Goal: Information Seeking & Learning: Learn about a topic

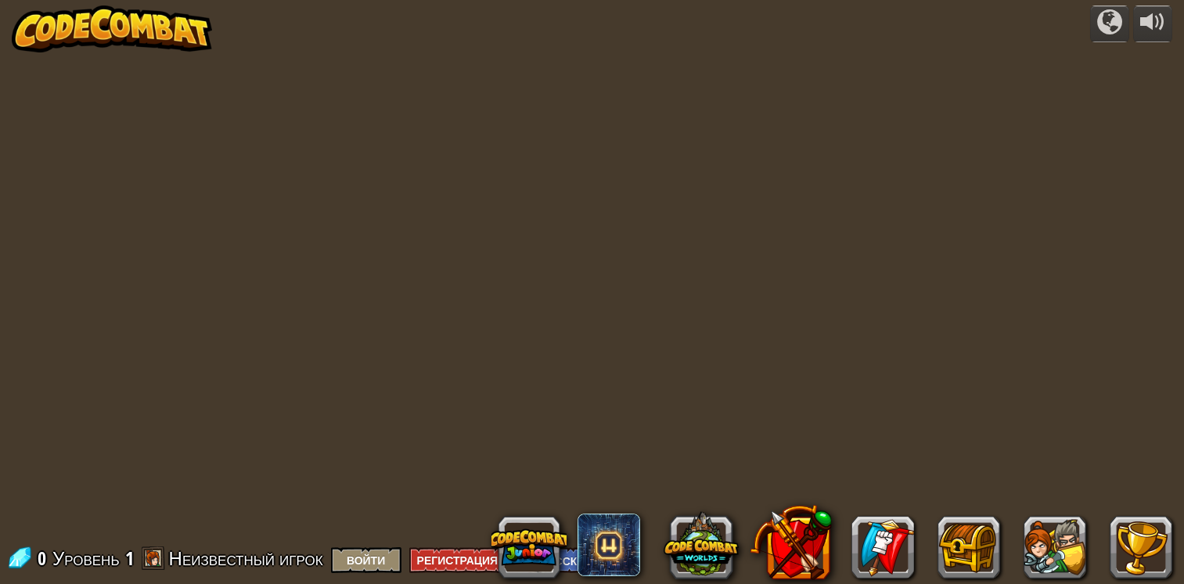
select select "ru"
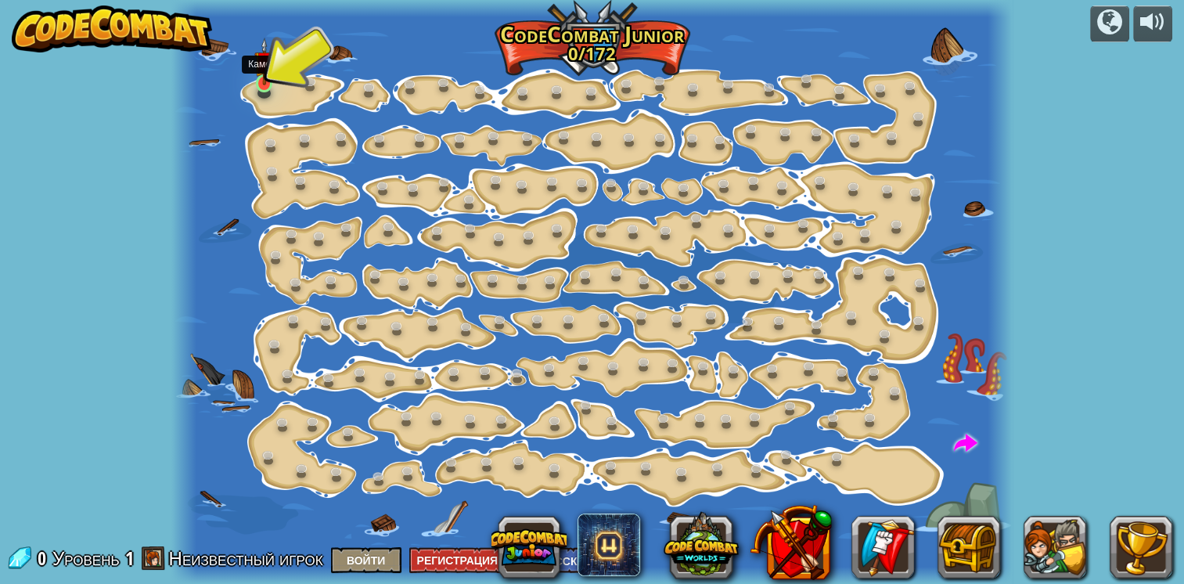
click at [269, 72] on img at bounding box center [264, 61] width 20 height 47
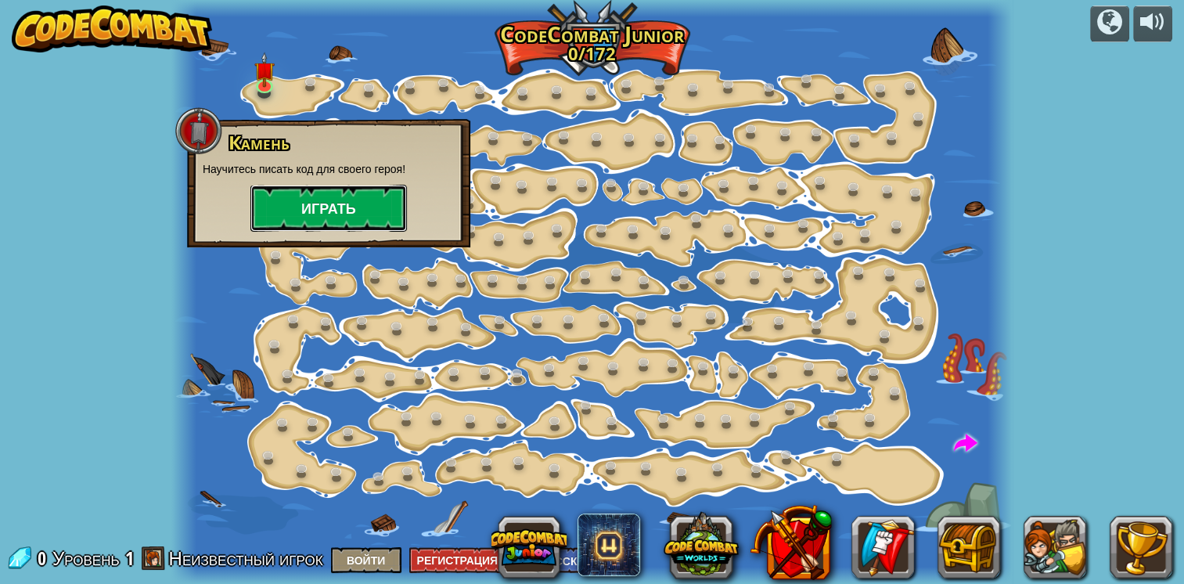
click at [335, 212] on button "Играть" at bounding box center [328, 208] width 157 height 47
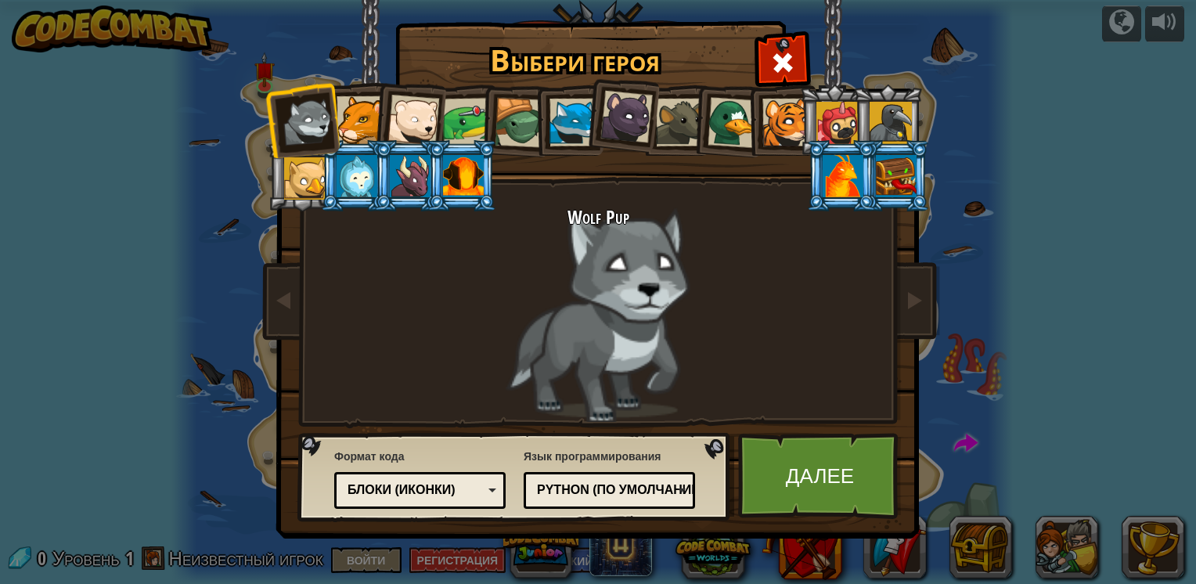
click at [365, 177] on div at bounding box center [357, 176] width 41 height 42
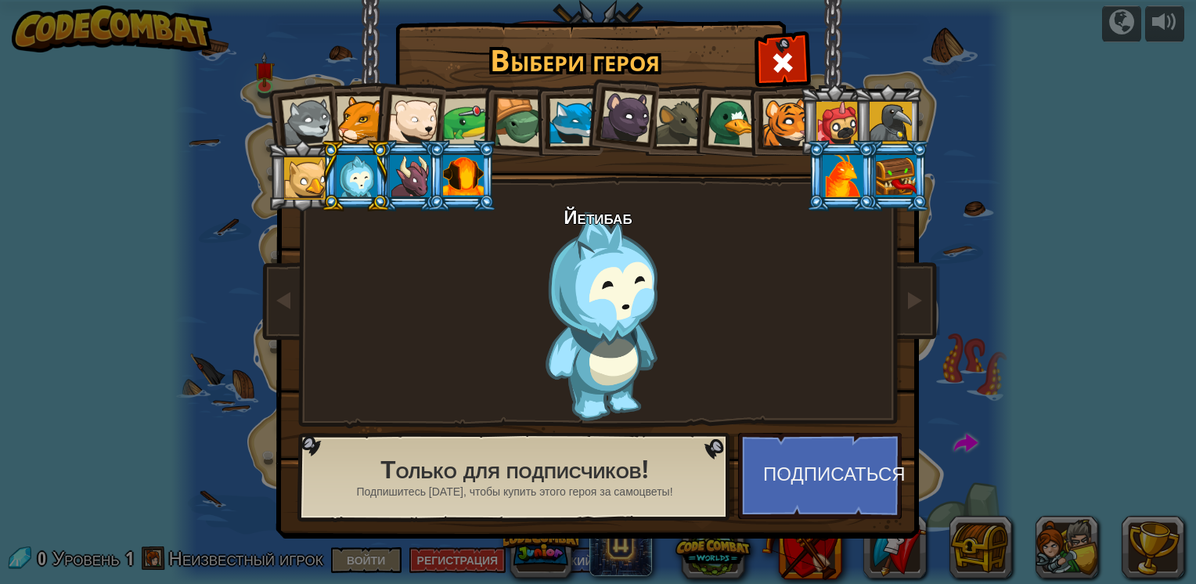
click at [307, 124] on div at bounding box center [308, 122] width 52 height 52
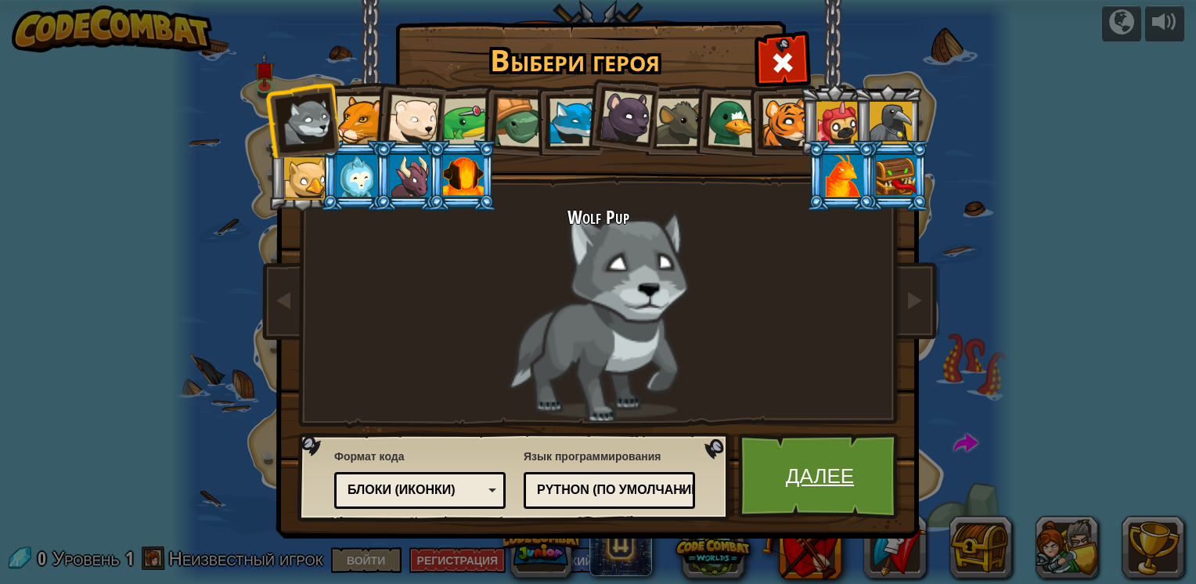
click at [823, 481] on link "Далее" at bounding box center [820, 476] width 164 height 86
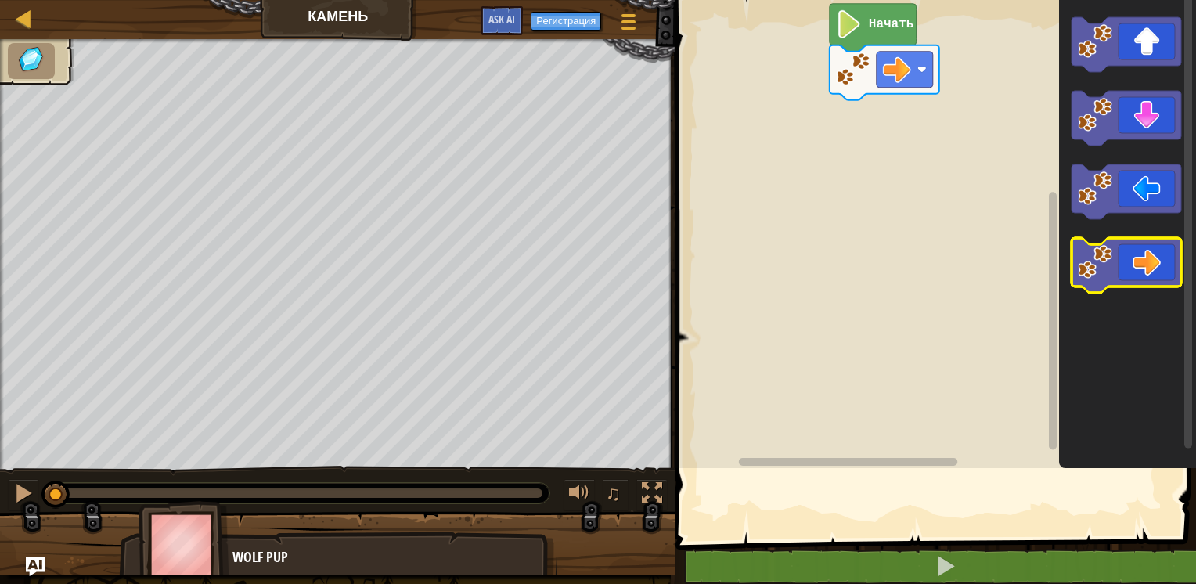
click at [1131, 291] on div "Начать" at bounding box center [933, 230] width 525 height 476
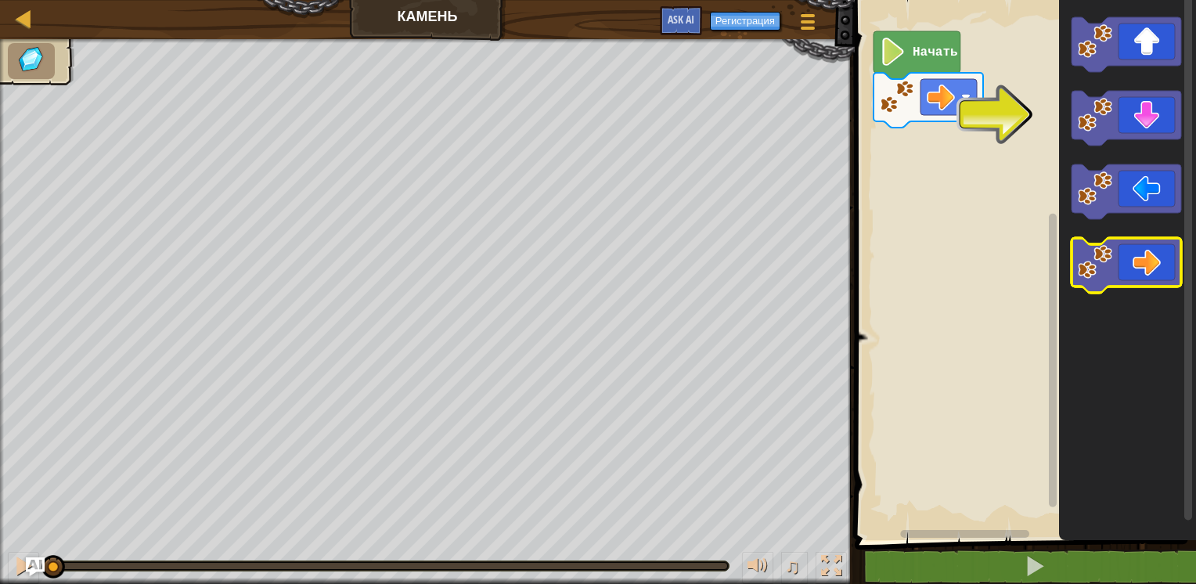
click at [1143, 277] on icon "Рабочая область Blockly" at bounding box center [1126, 265] width 110 height 55
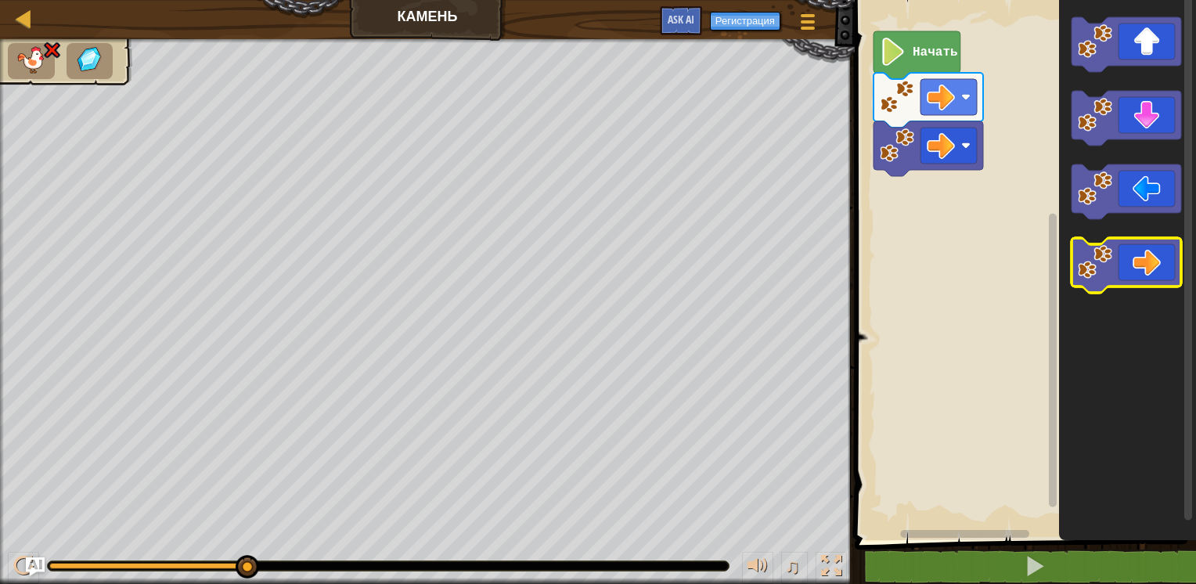
click at [1143, 277] on icon "Рабочая область Blockly" at bounding box center [1126, 265] width 110 height 55
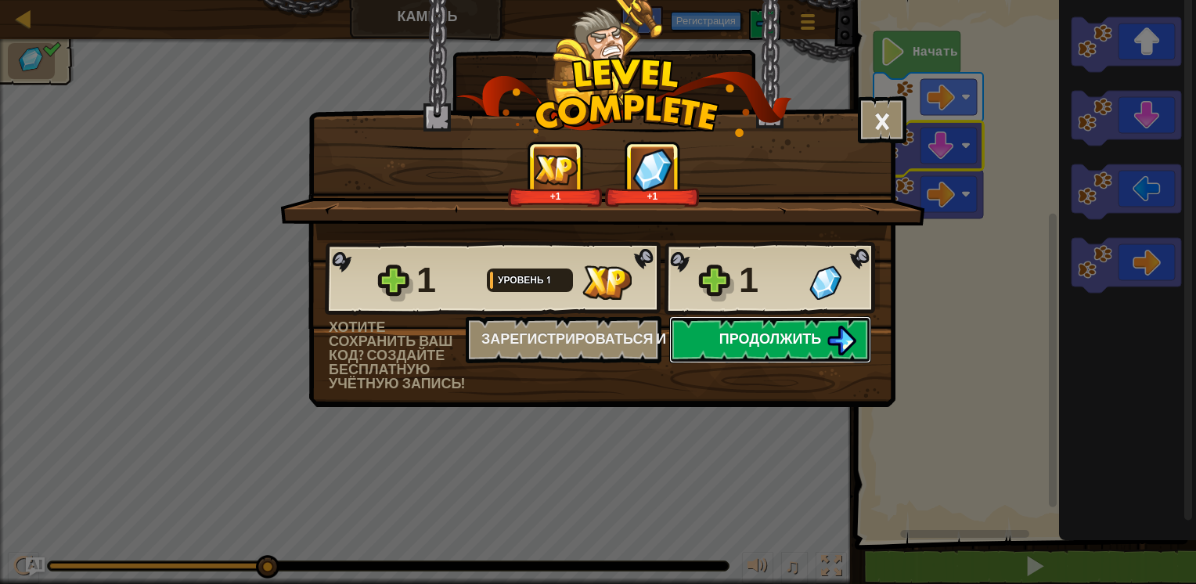
click at [760, 338] on span "Продолжить" at bounding box center [770, 339] width 103 height 20
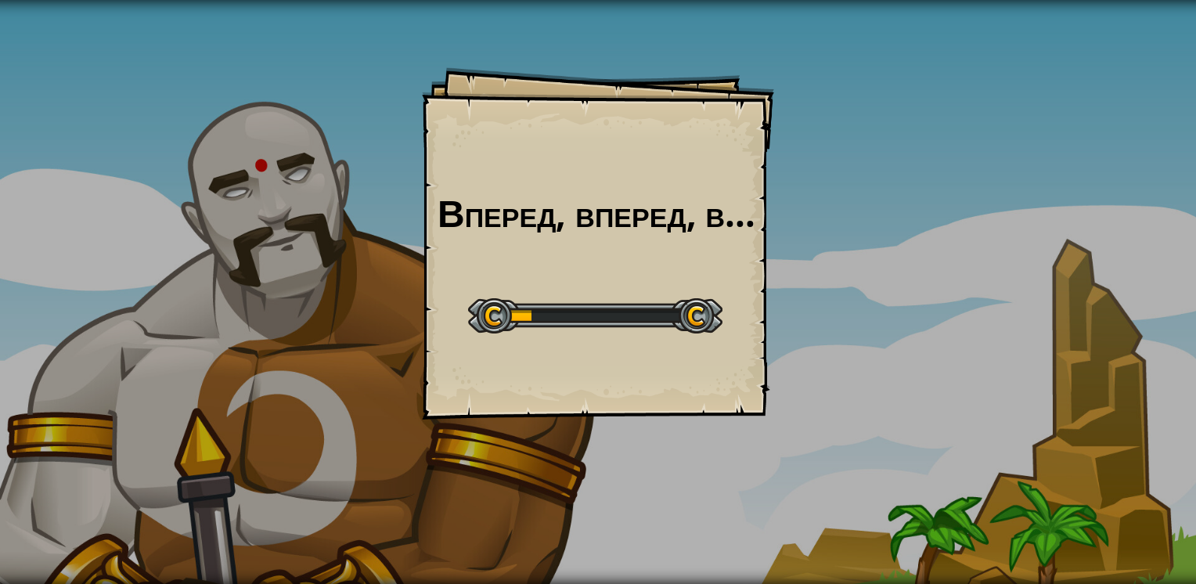
click at [760, 338] on div "Вперед, вперед, вперед Goals Start Level Ошибка загрузки с сервера Чтобы пройти…" at bounding box center [598, 243] width 352 height 352
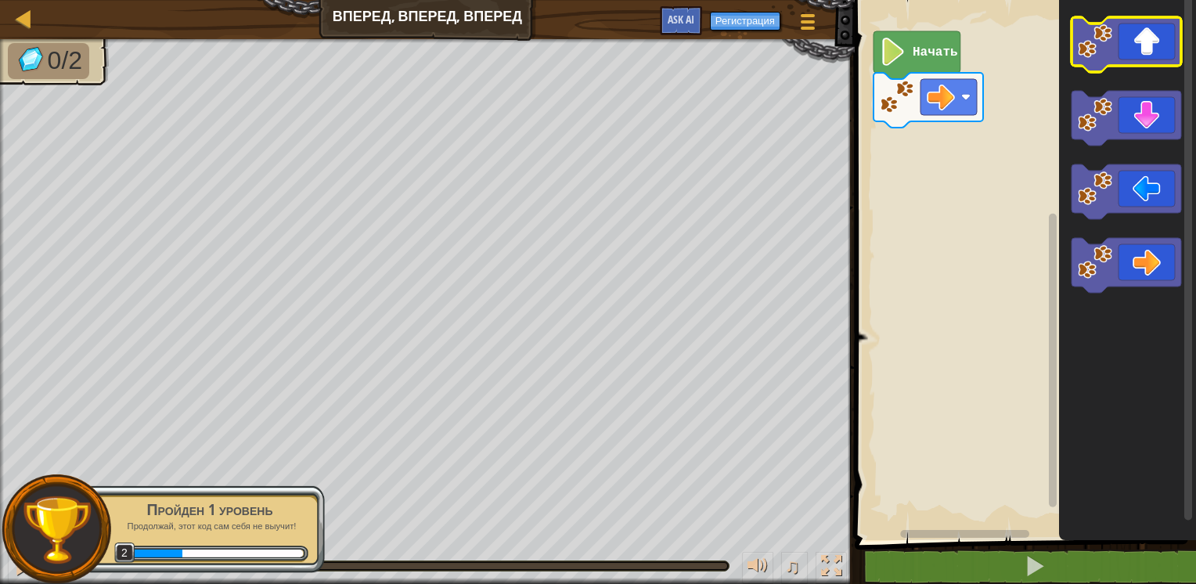
click at [1146, 50] on icon "Рабочая область Blockly" at bounding box center [1126, 44] width 110 height 55
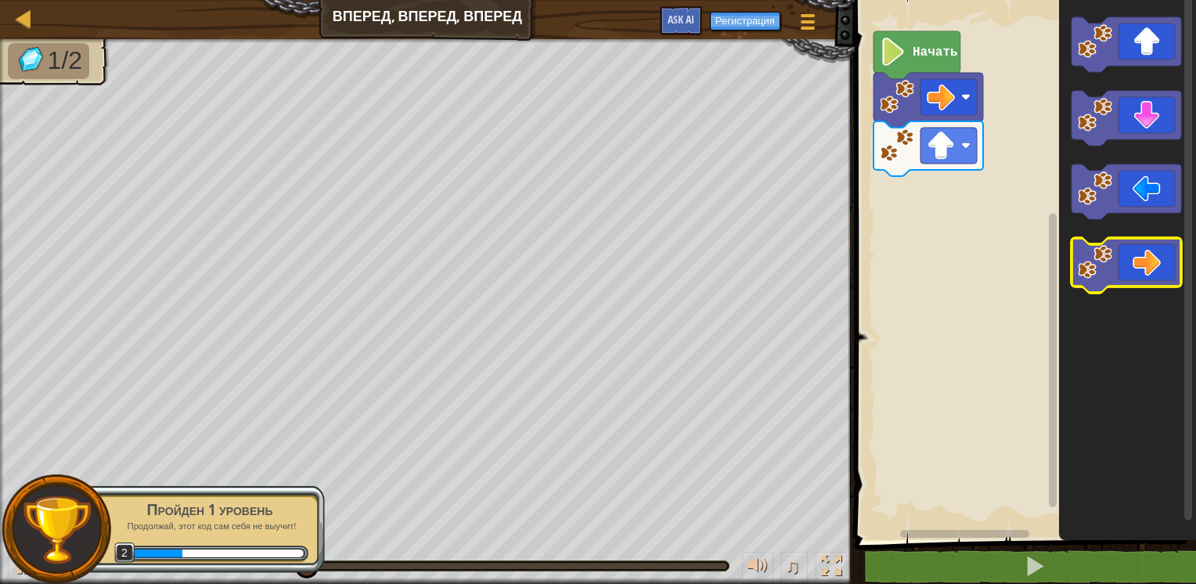
click at [1139, 268] on icon "Рабочая область Blockly" at bounding box center [1126, 265] width 110 height 55
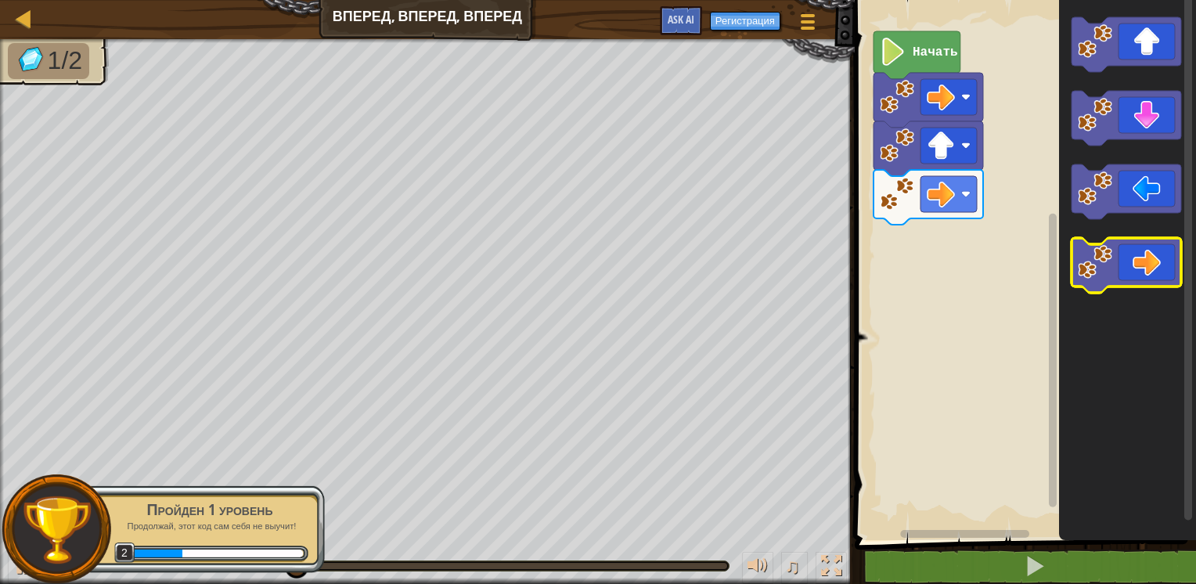
click at [1139, 268] on icon "Рабочая область Blockly" at bounding box center [1126, 265] width 110 height 55
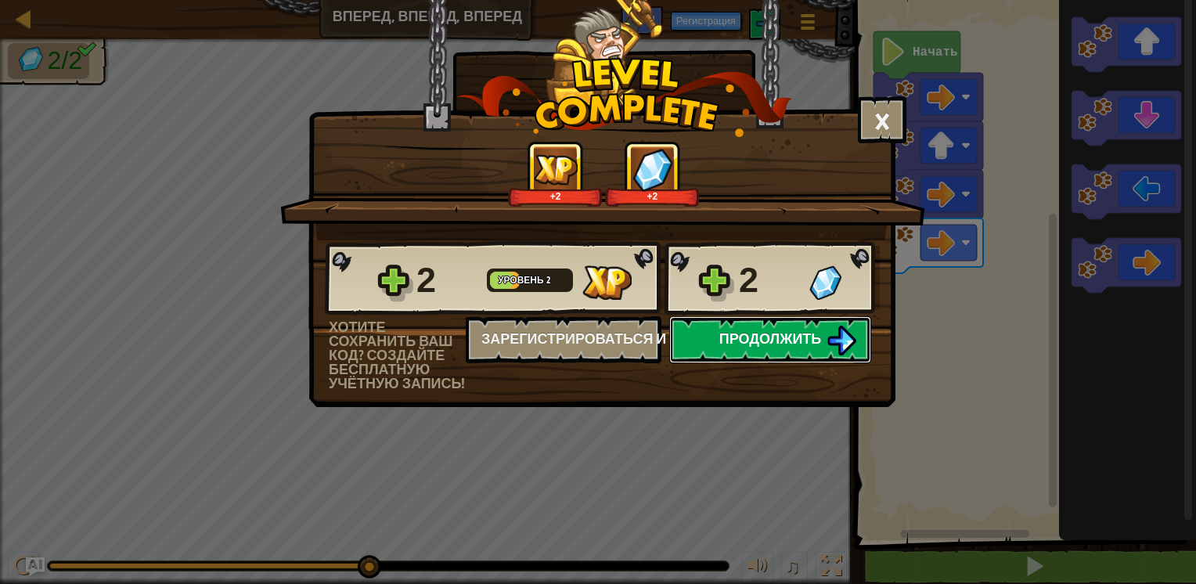
click at [755, 341] on span "Продолжить" at bounding box center [770, 339] width 103 height 20
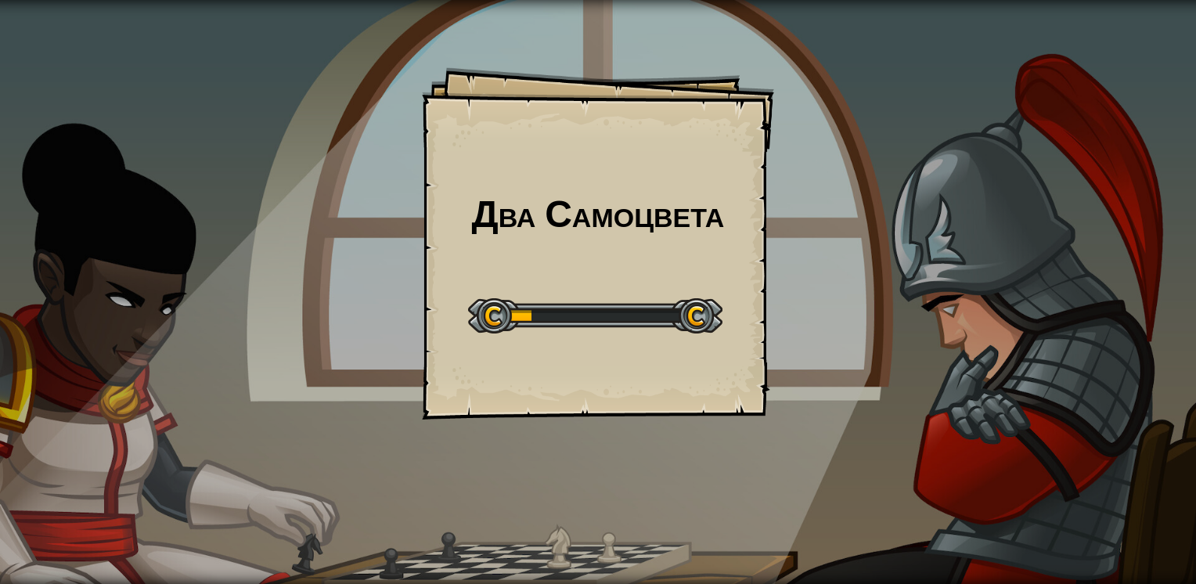
click at [755, 341] on div "Два Самоцвета Goals Start Level Ошибка загрузки с сервера Чтобы пройти этот уро…" at bounding box center [598, 243] width 352 height 352
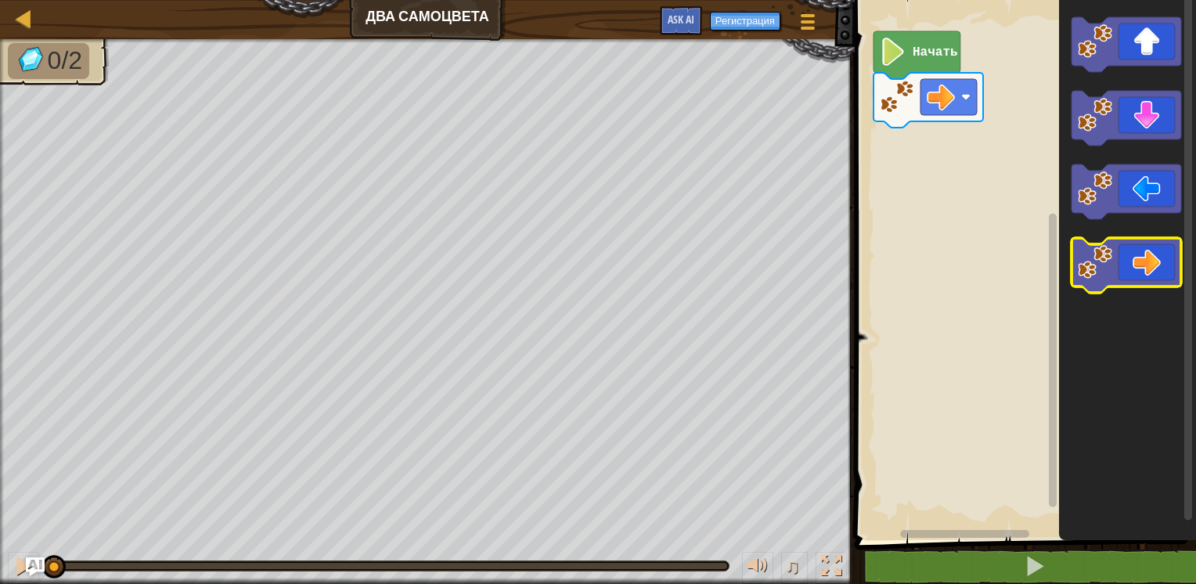
click at [1163, 281] on icon "Рабочая область Blockly" at bounding box center [1126, 265] width 110 height 55
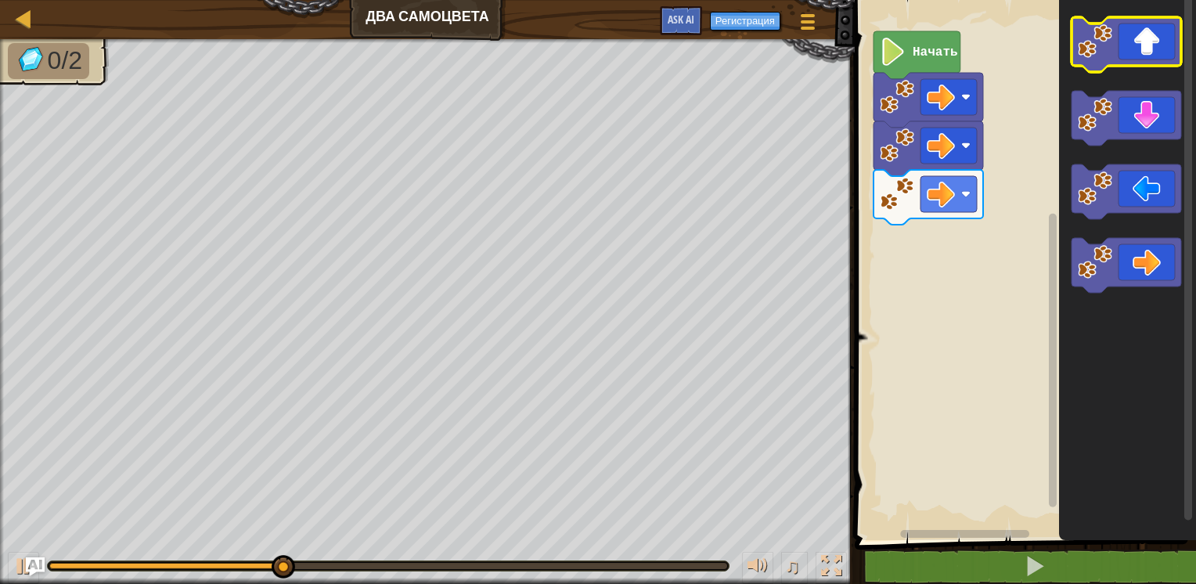
click at [1153, 50] on icon "Рабочая область Blockly" at bounding box center [1126, 44] width 110 height 55
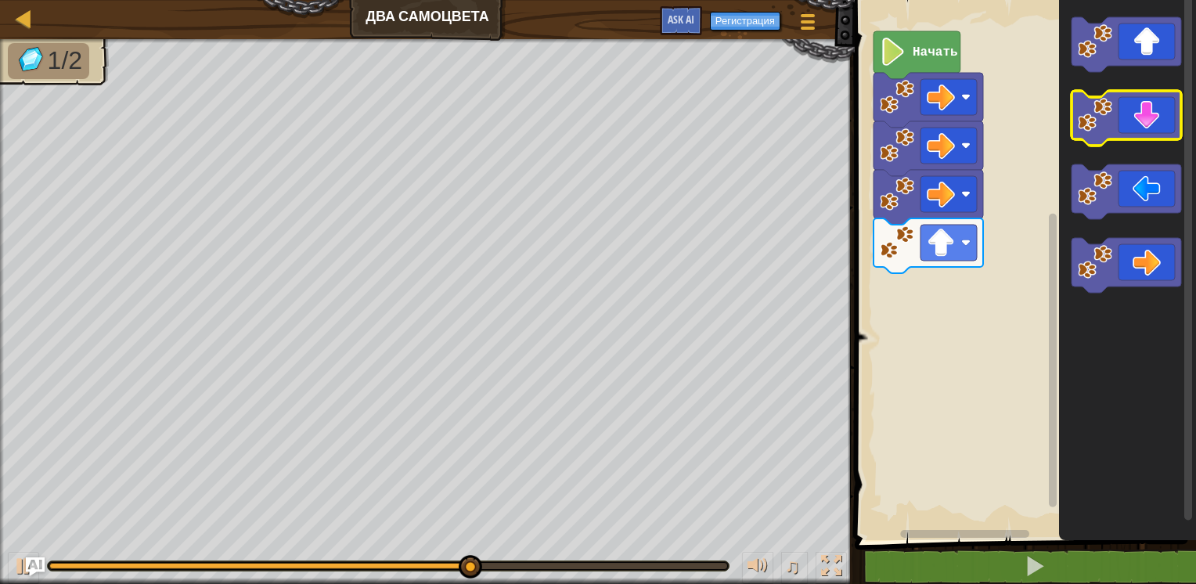
click at [1156, 119] on icon "Рабочая область Blockly" at bounding box center [1126, 118] width 110 height 55
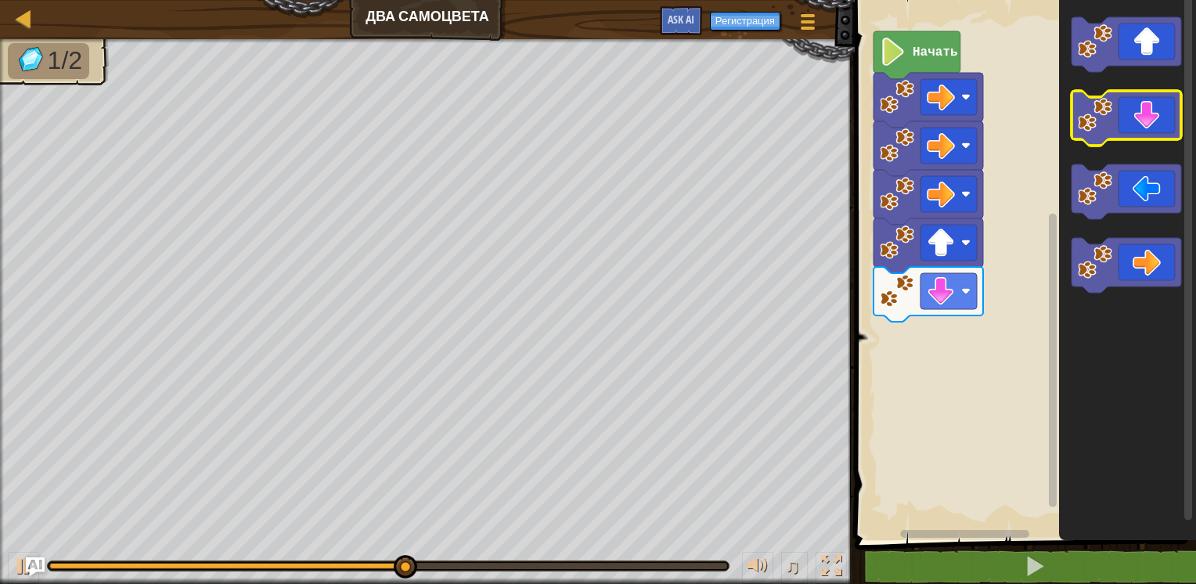
click at [1156, 119] on icon "Рабочая область Blockly" at bounding box center [1126, 118] width 110 height 55
